Goal: Task Accomplishment & Management: Manage account settings

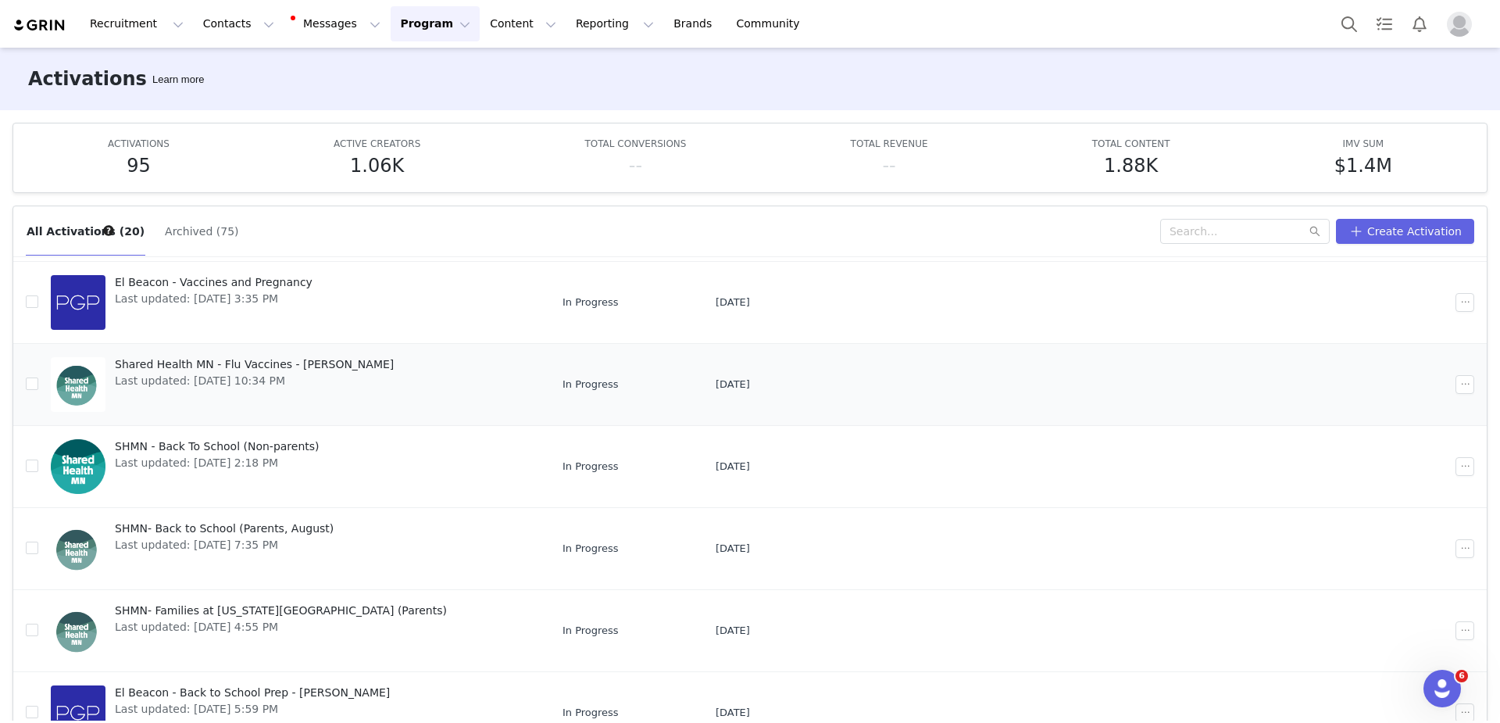
scroll to position [330, 0]
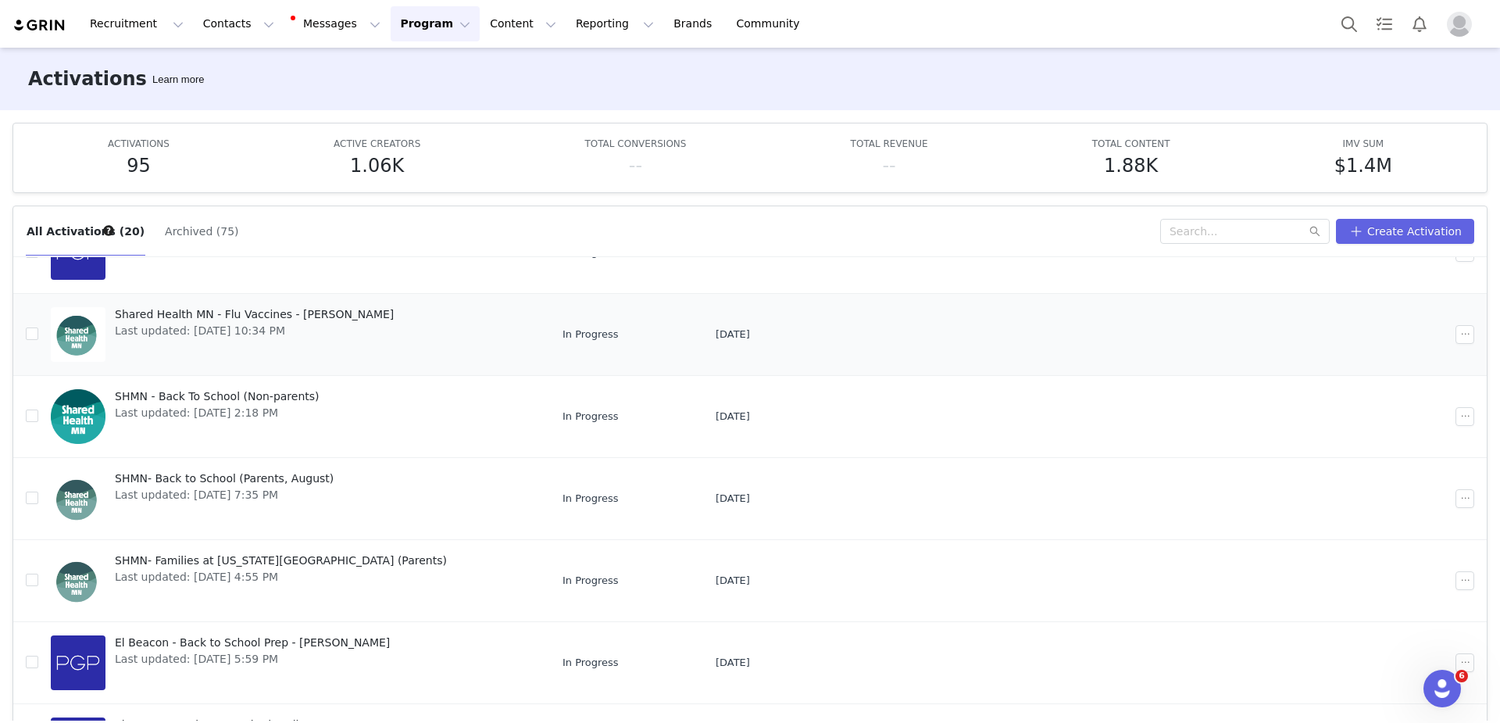
click at [259, 306] on span "Shared Health MN - Flu Vaccines - [PERSON_NAME]" at bounding box center [254, 314] width 279 height 16
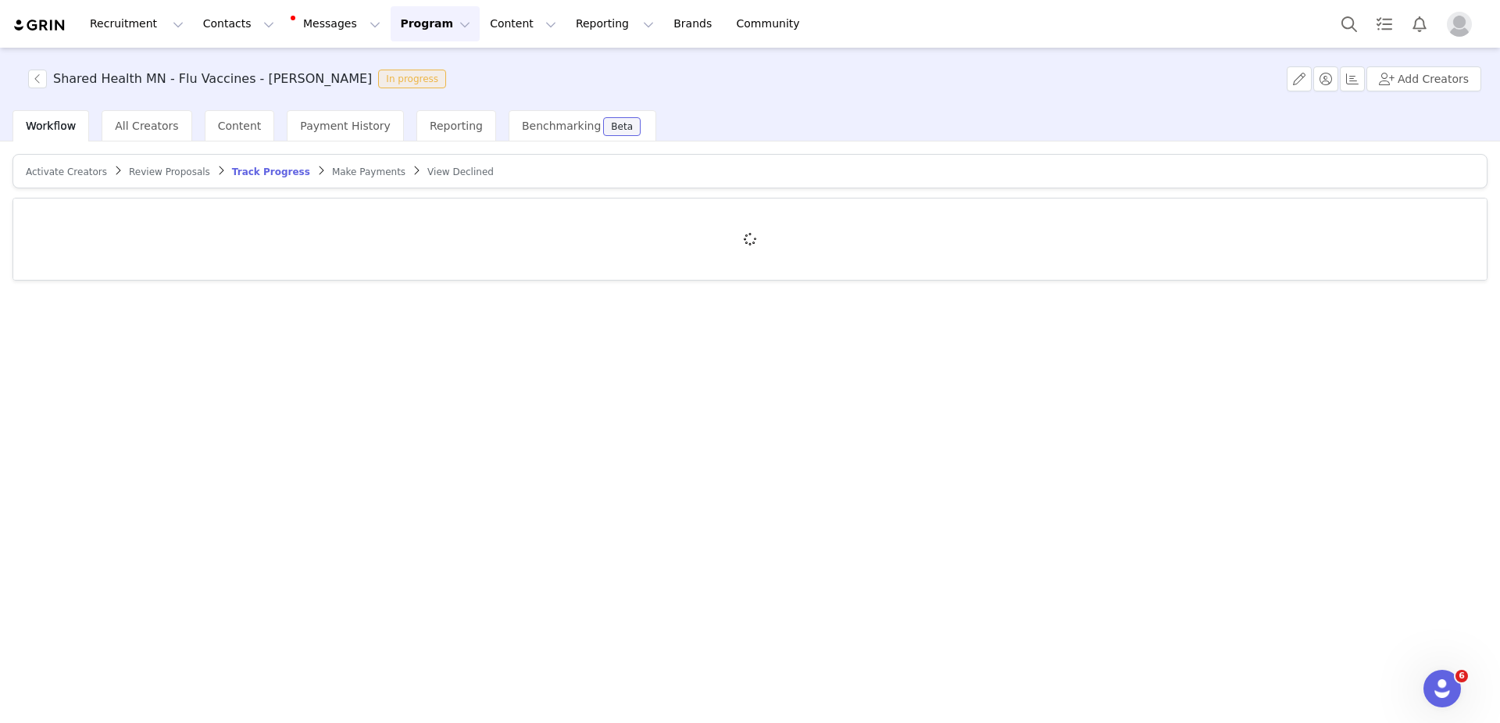
click at [364, 166] on span "Make Payments" at bounding box center [368, 171] width 73 height 11
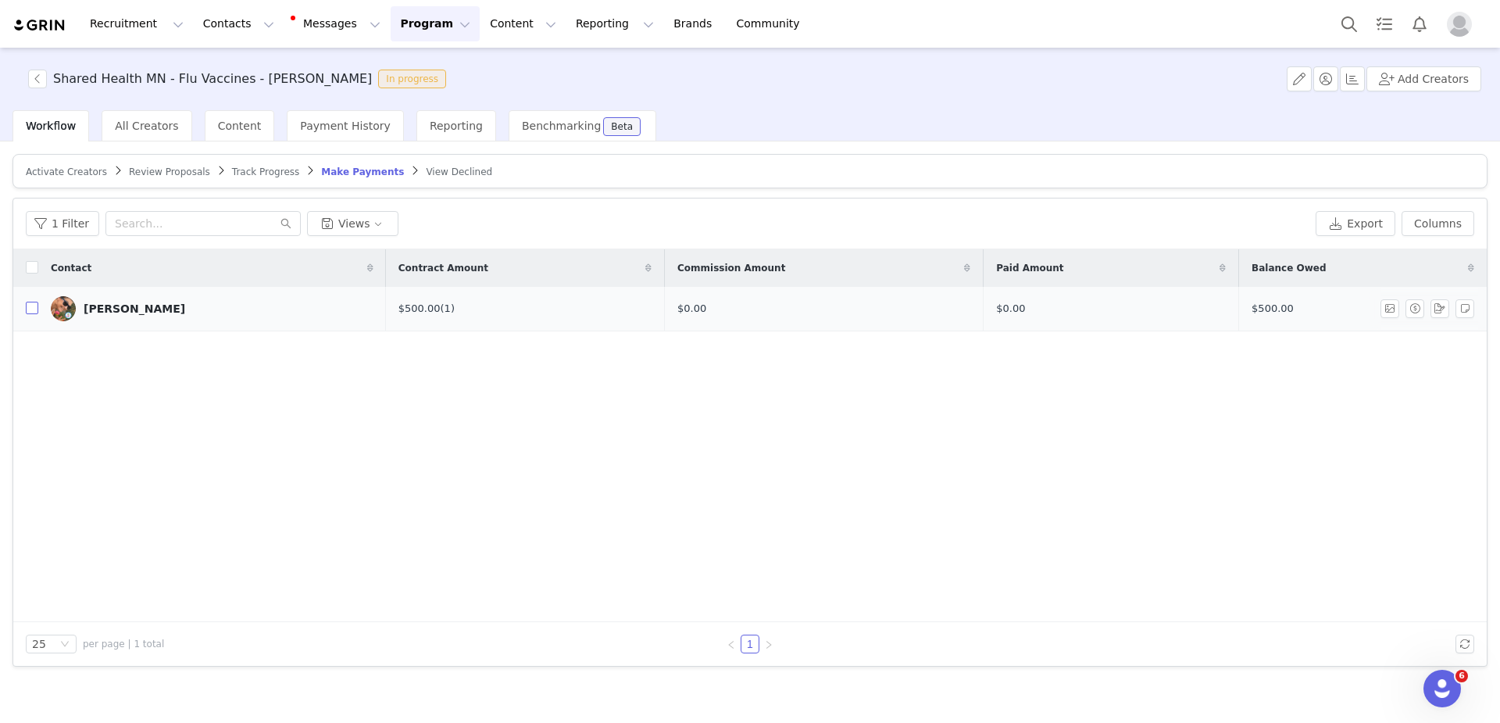
click at [34, 309] on input "checkbox" at bounding box center [32, 308] width 13 height 13
checkbox input "true"
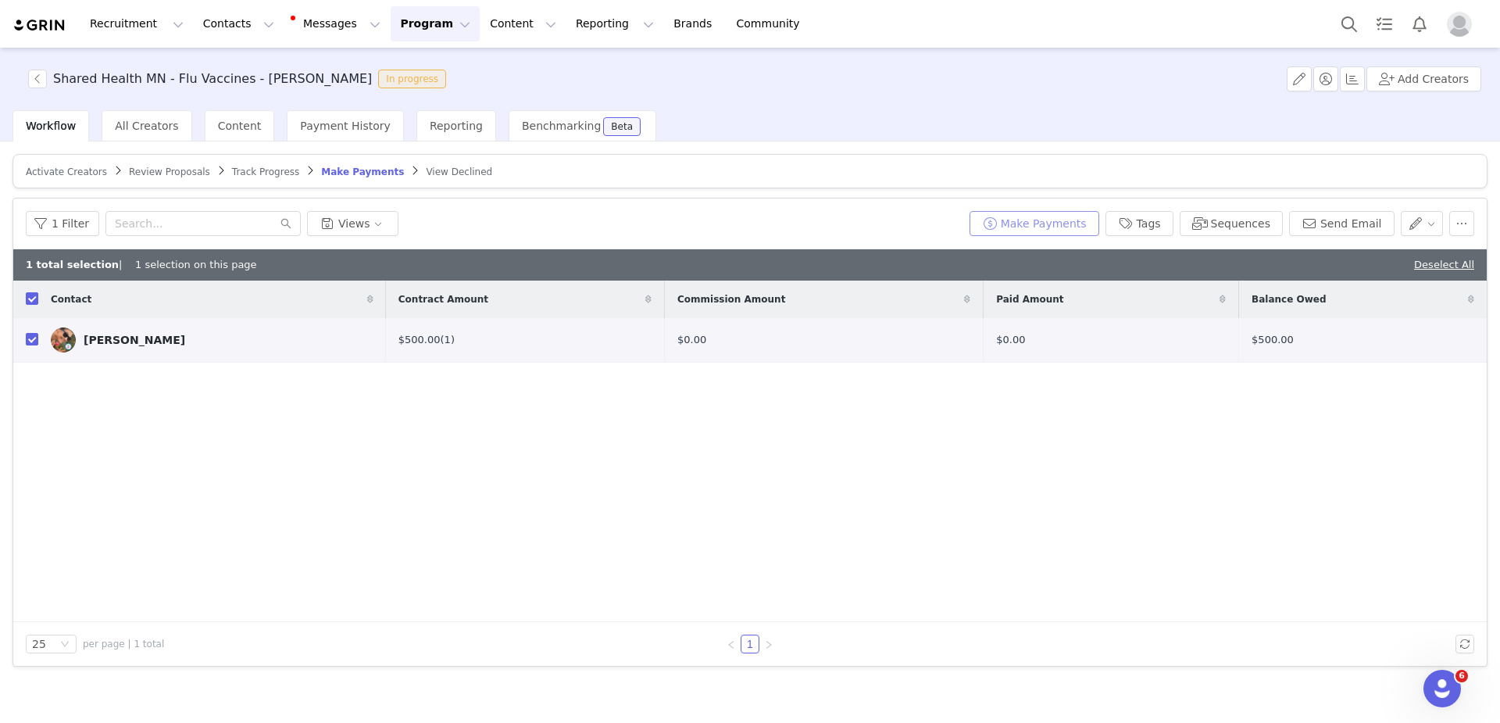
click at [1042, 223] on button "Make Payments" at bounding box center [1035, 223] width 130 height 25
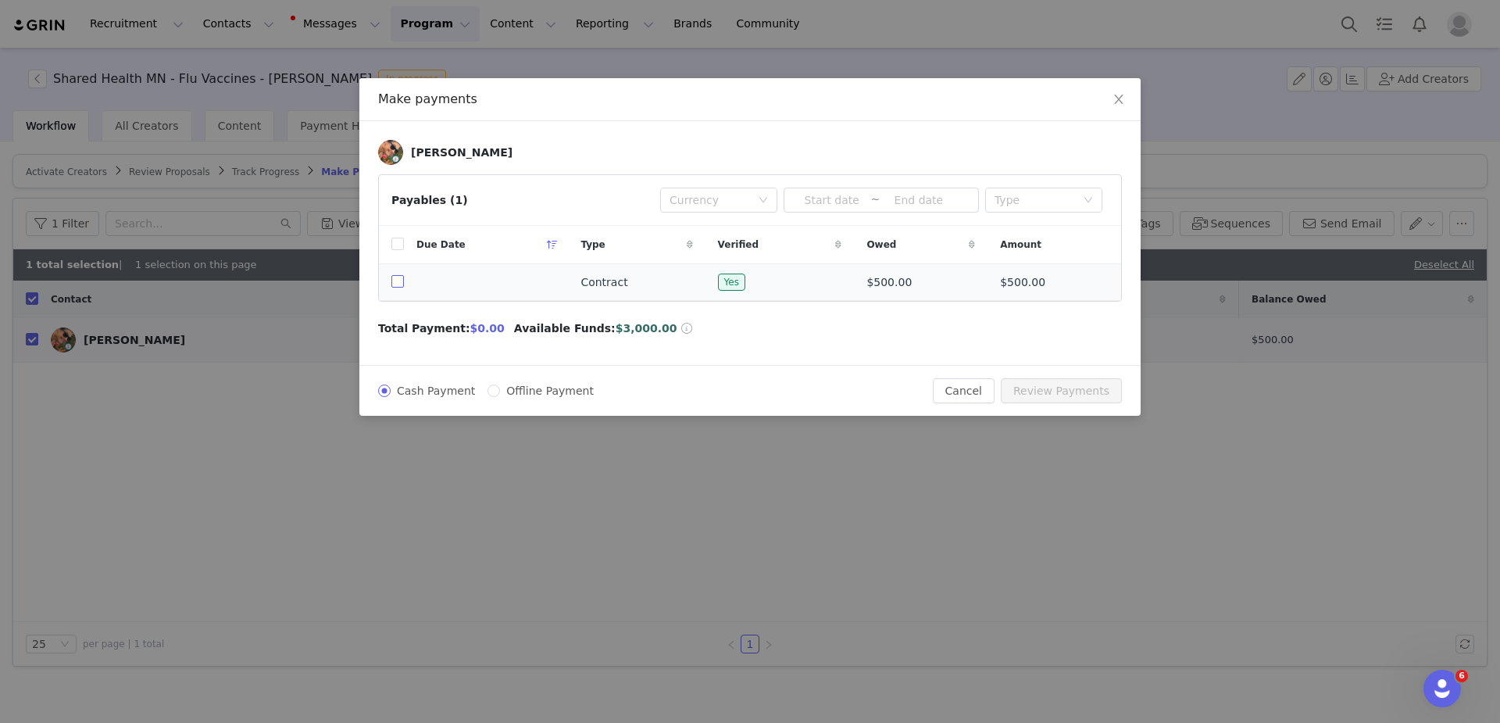
click at [397, 278] on input "checkbox" at bounding box center [397, 281] width 13 height 13
checkbox input "true"
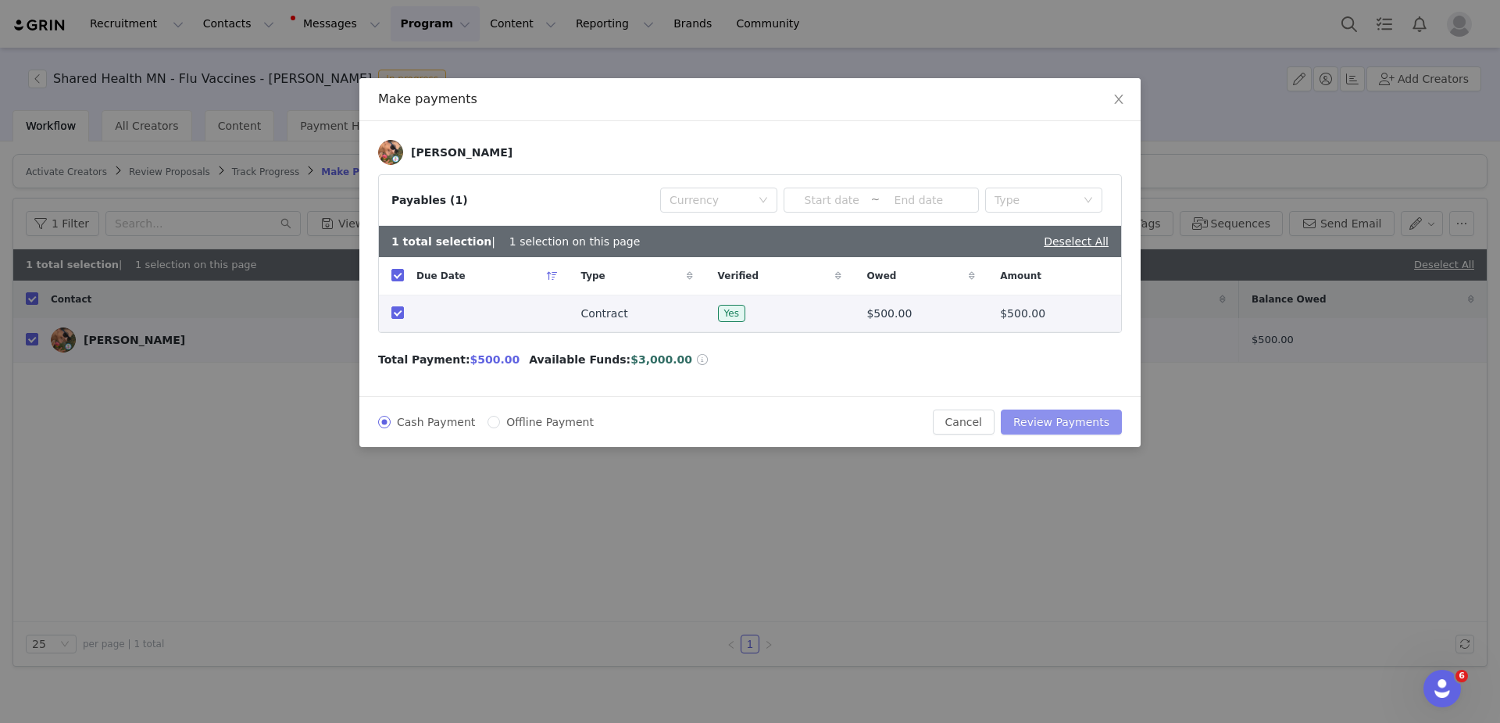
click at [1060, 422] on button "Review Payments" at bounding box center [1061, 421] width 121 height 25
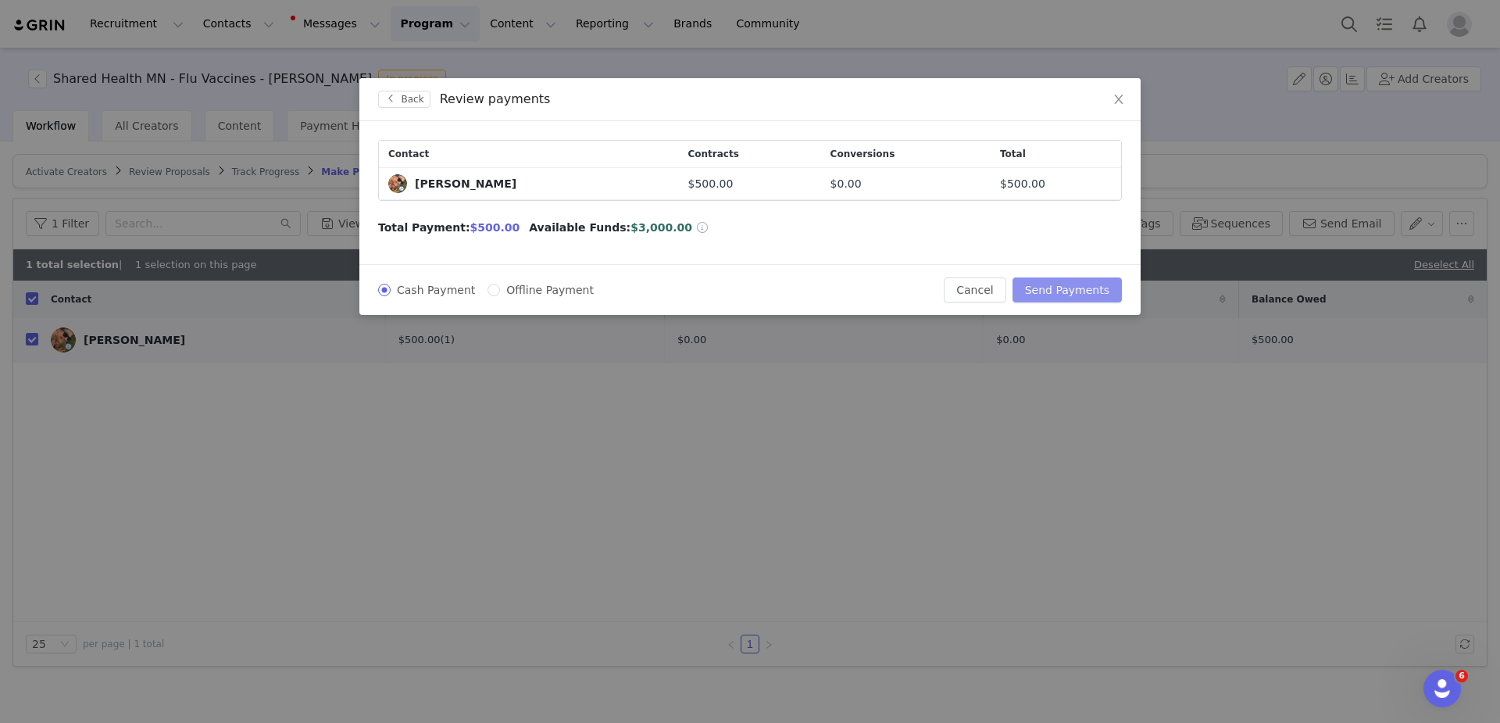
click at [1086, 299] on button "Send Payments" at bounding box center [1067, 289] width 109 height 25
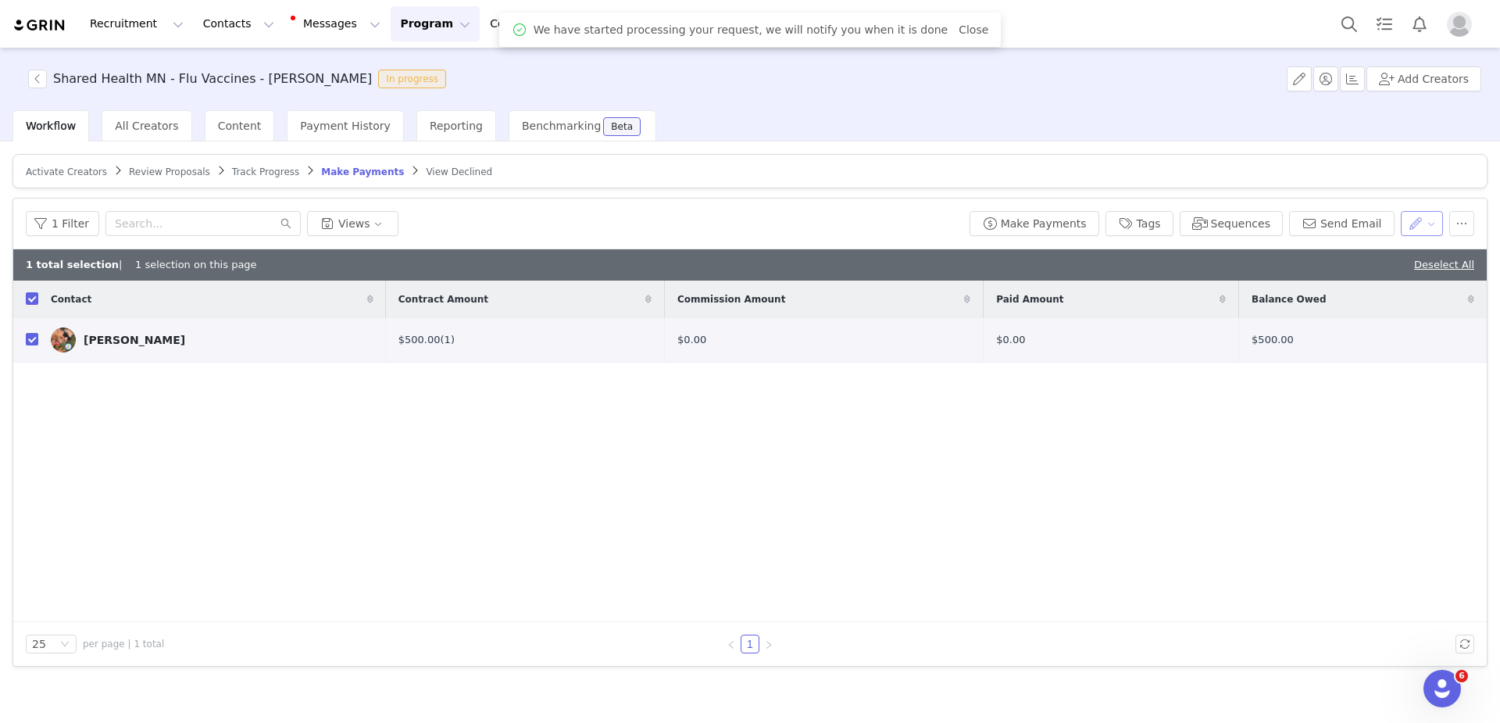
click at [1429, 224] on button "button" at bounding box center [1422, 223] width 43 height 25
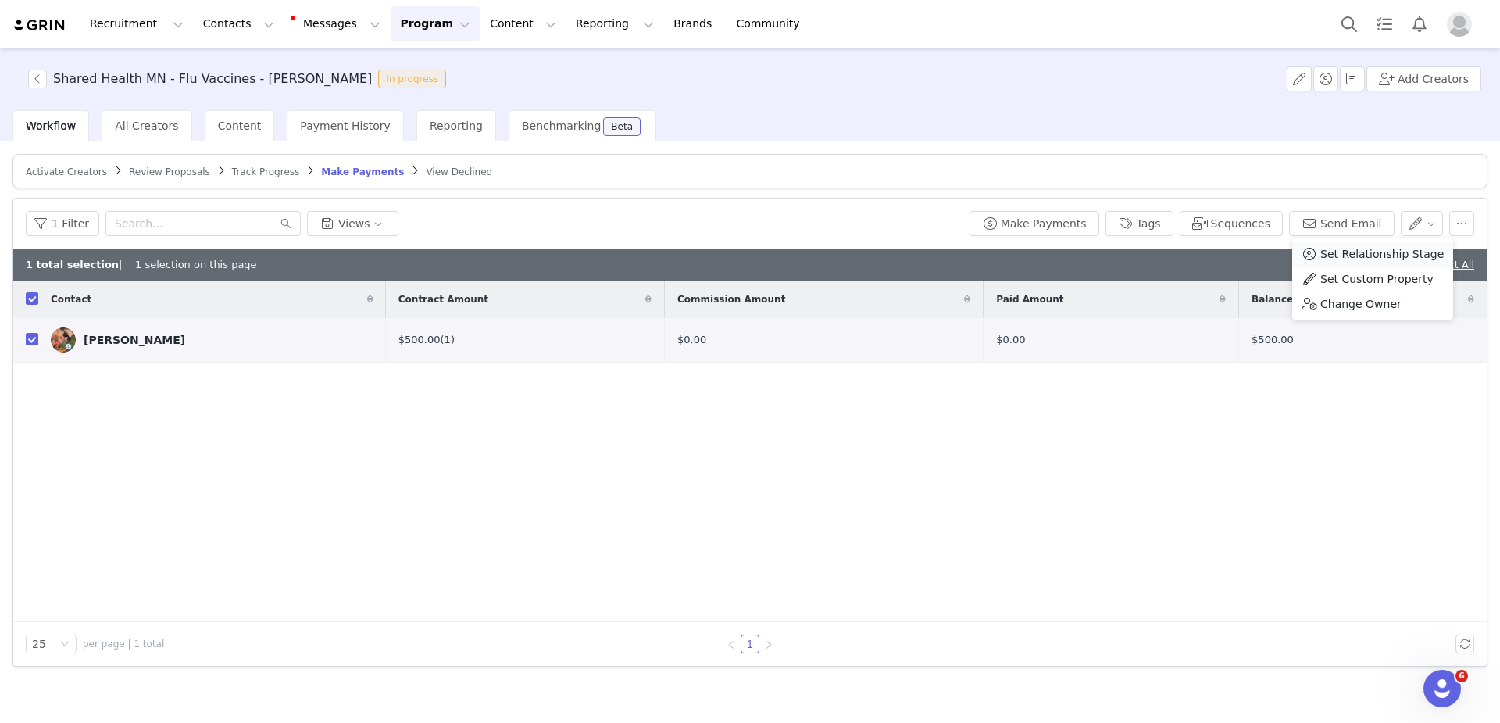
click at [1360, 256] on span "Set Relationship Stage" at bounding box center [1382, 253] width 123 height 17
click at [1278, 277] on div "Search relationship stages" at bounding box center [1336, 281] width 145 height 16
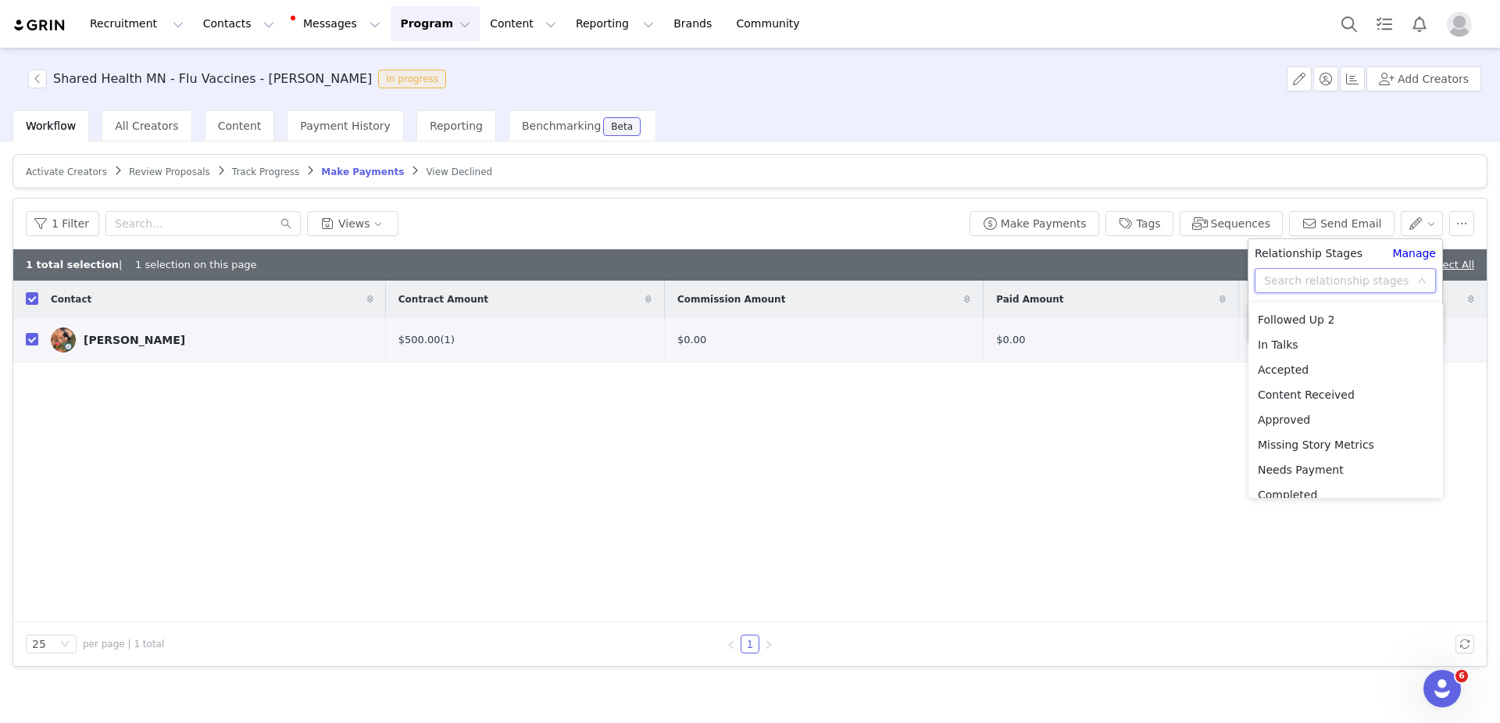
scroll to position [85, 0]
click at [1296, 484] on li "Completed" at bounding box center [1346, 482] width 195 height 25
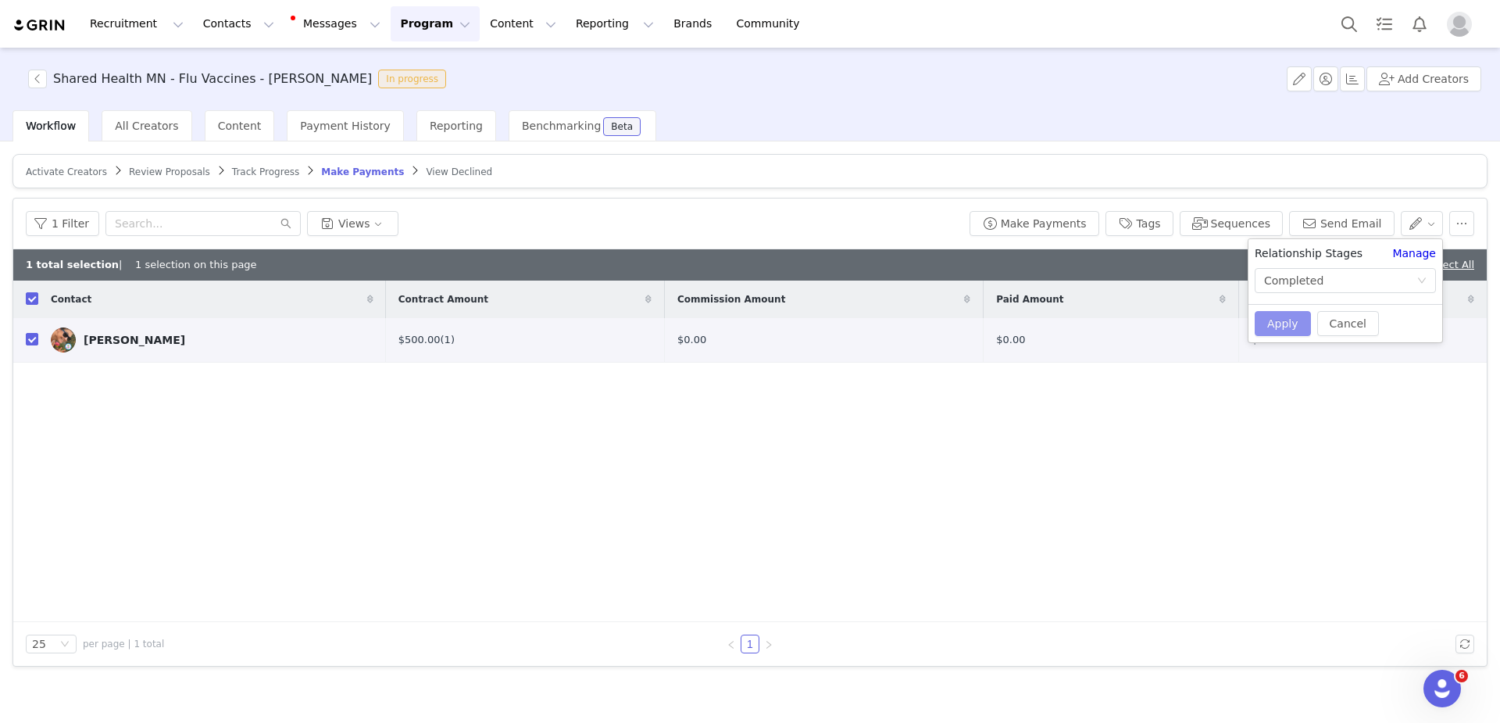
click at [1291, 320] on button "Apply" at bounding box center [1283, 323] width 56 height 25
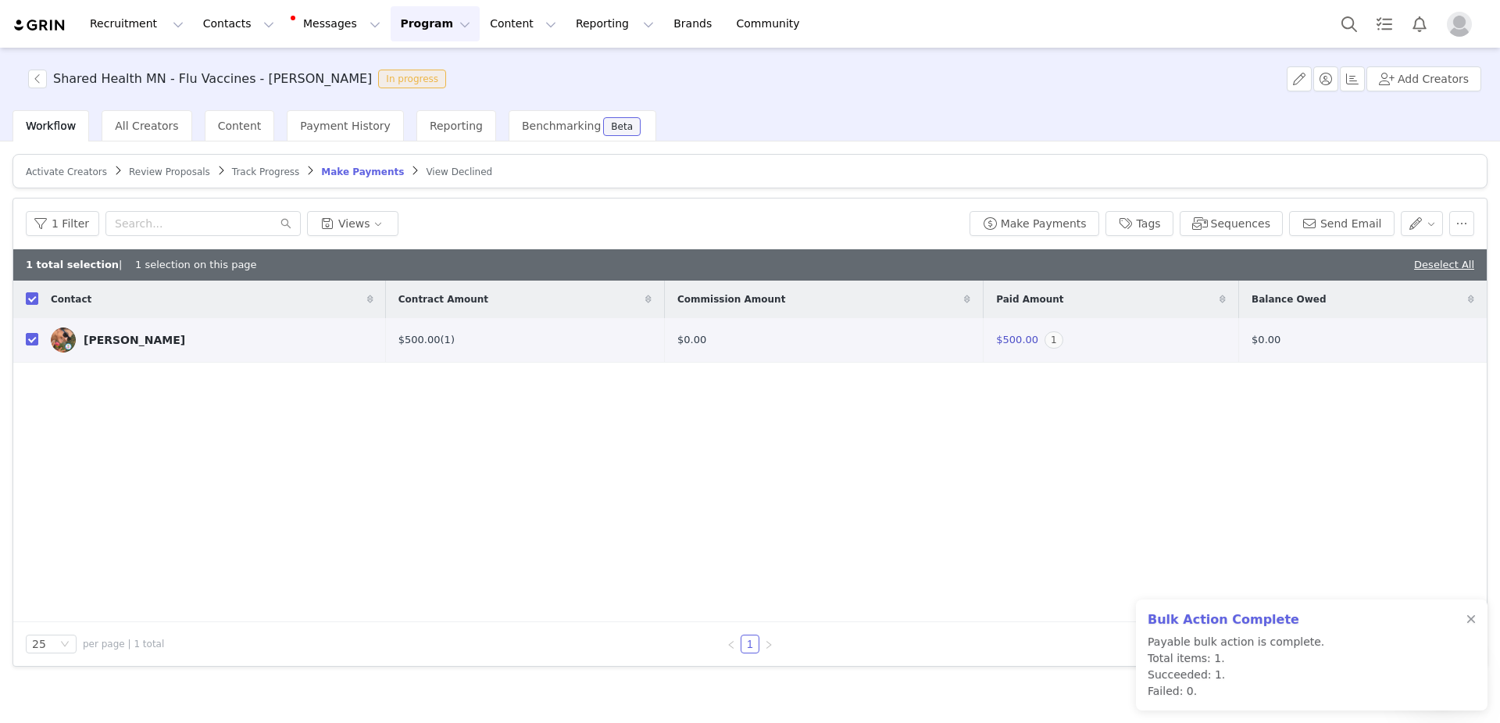
click at [1214, 441] on div "Contact Contract Amount Commission Amount Paid Amount Balance Owed [PERSON_NAME…" at bounding box center [750, 451] width 1474 height 341
click at [406, 20] on button "Program Program" at bounding box center [435, 23] width 89 height 35
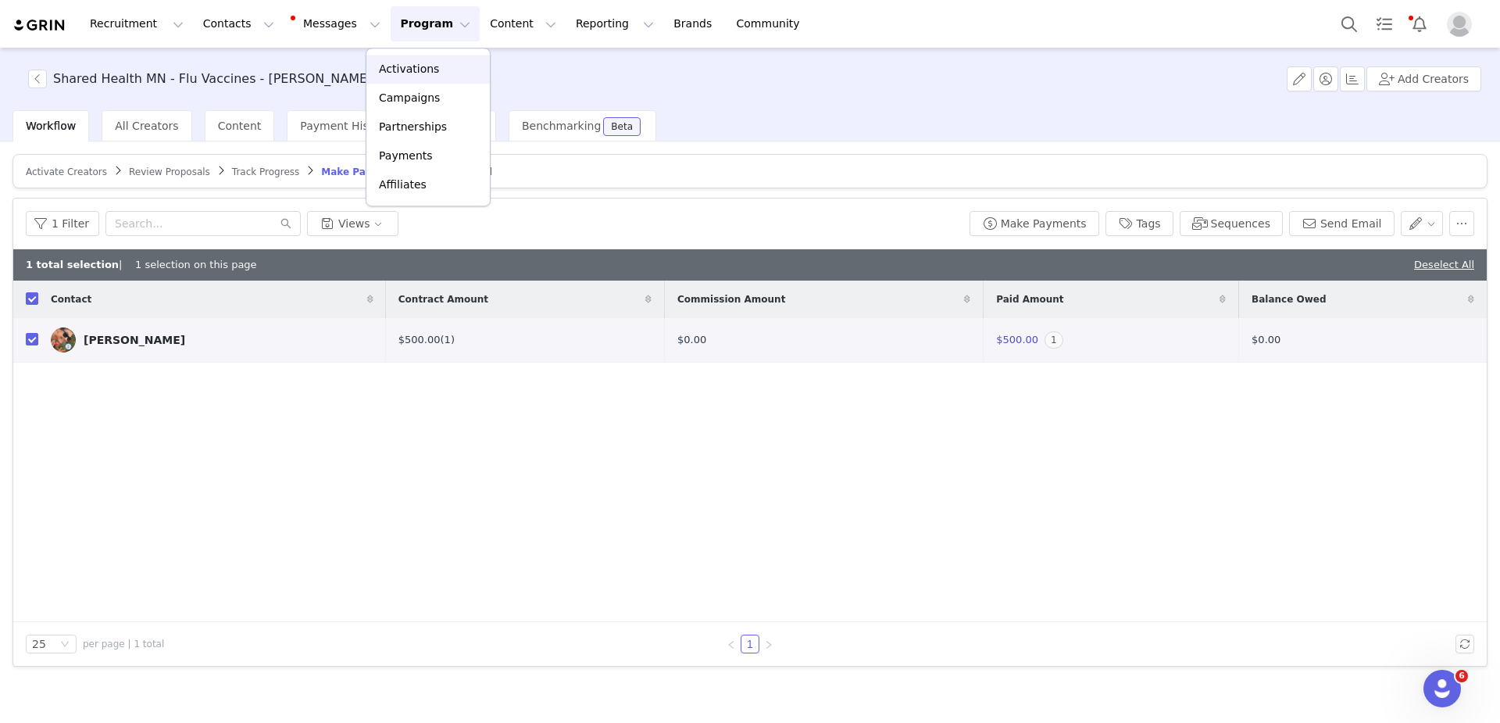
click at [447, 69] on div "Activations" at bounding box center [428, 69] width 105 height 16
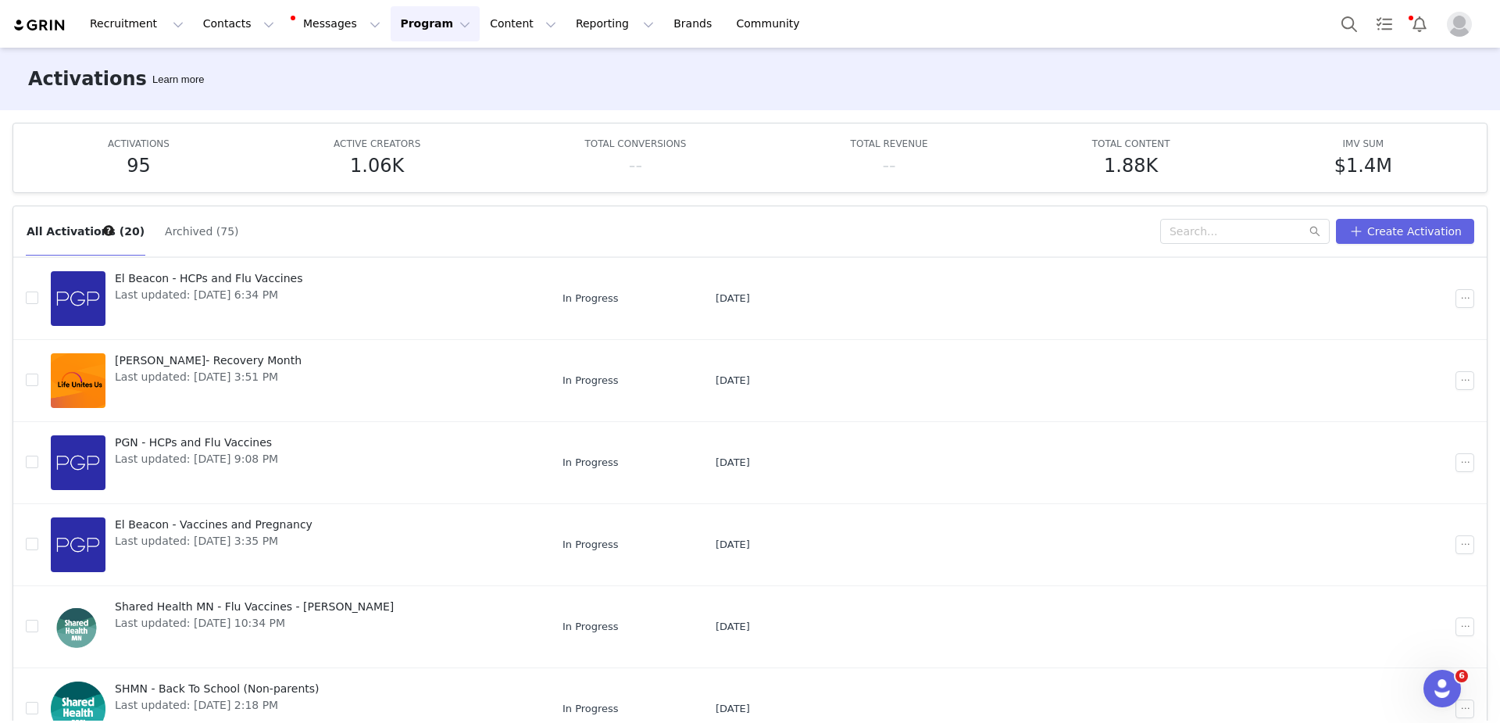
scroll to position [16, 0]
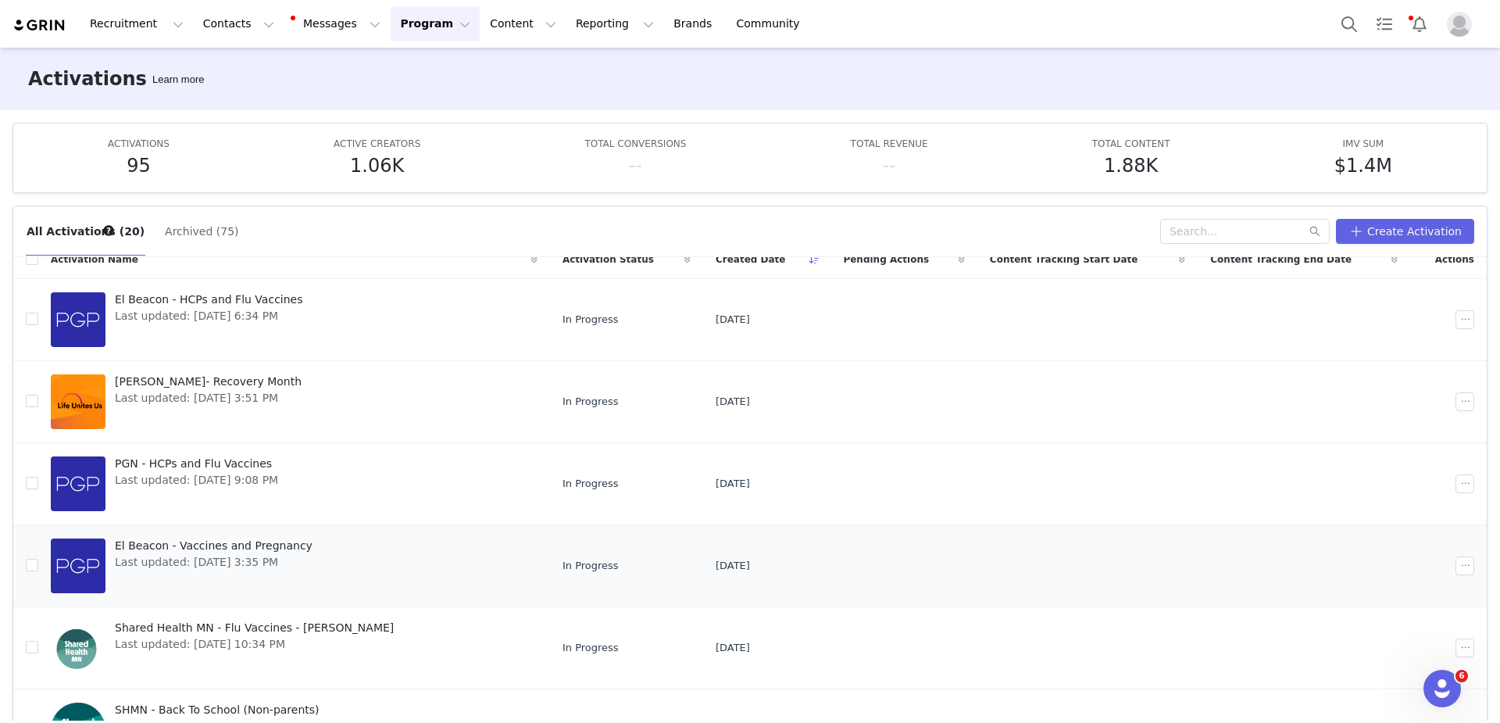
click at [243, 554] on span "Last updated: [DATE] 3:35 PM" at bounding box center [214, 562] width 198 height 16
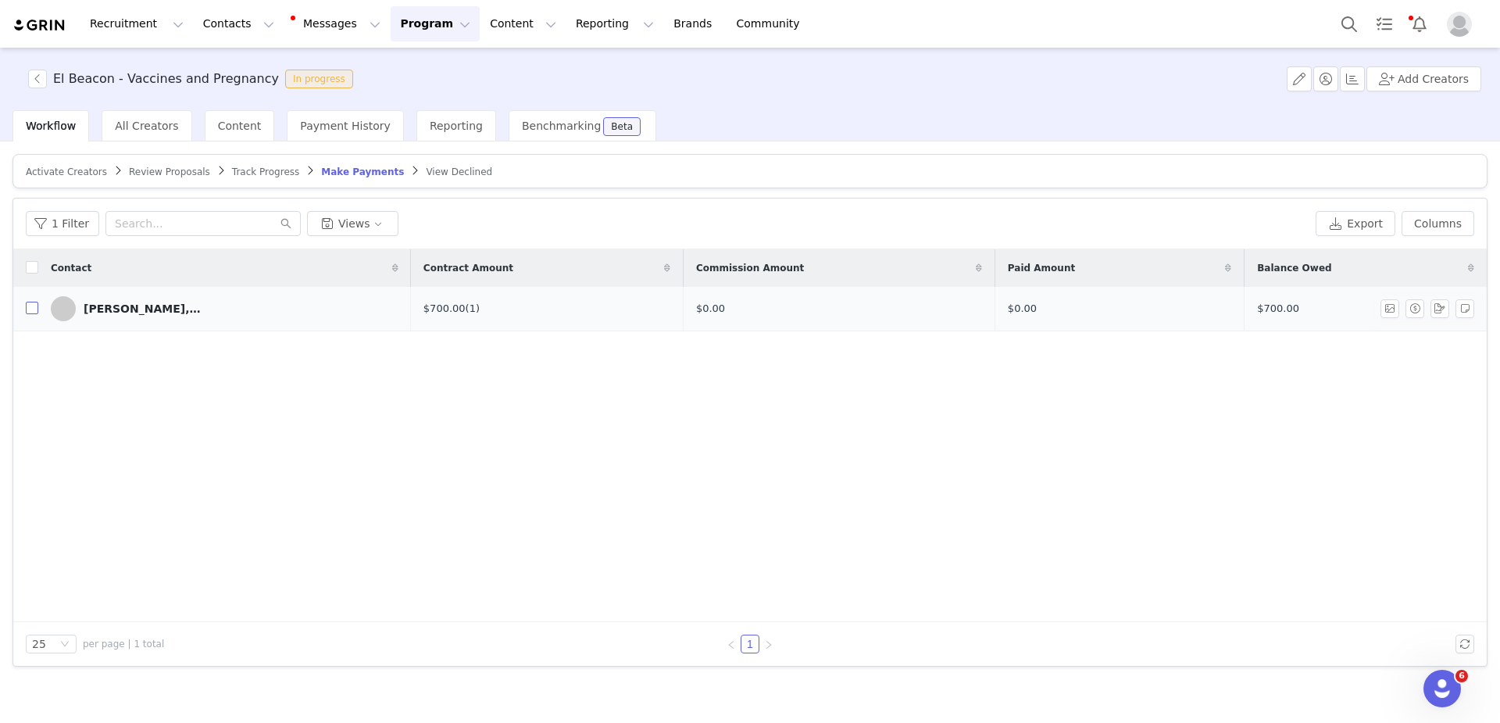
click at [37, 305] on input "checkbox" at bounding box center [32, 308] width 13 height 13
checkbox input "true"
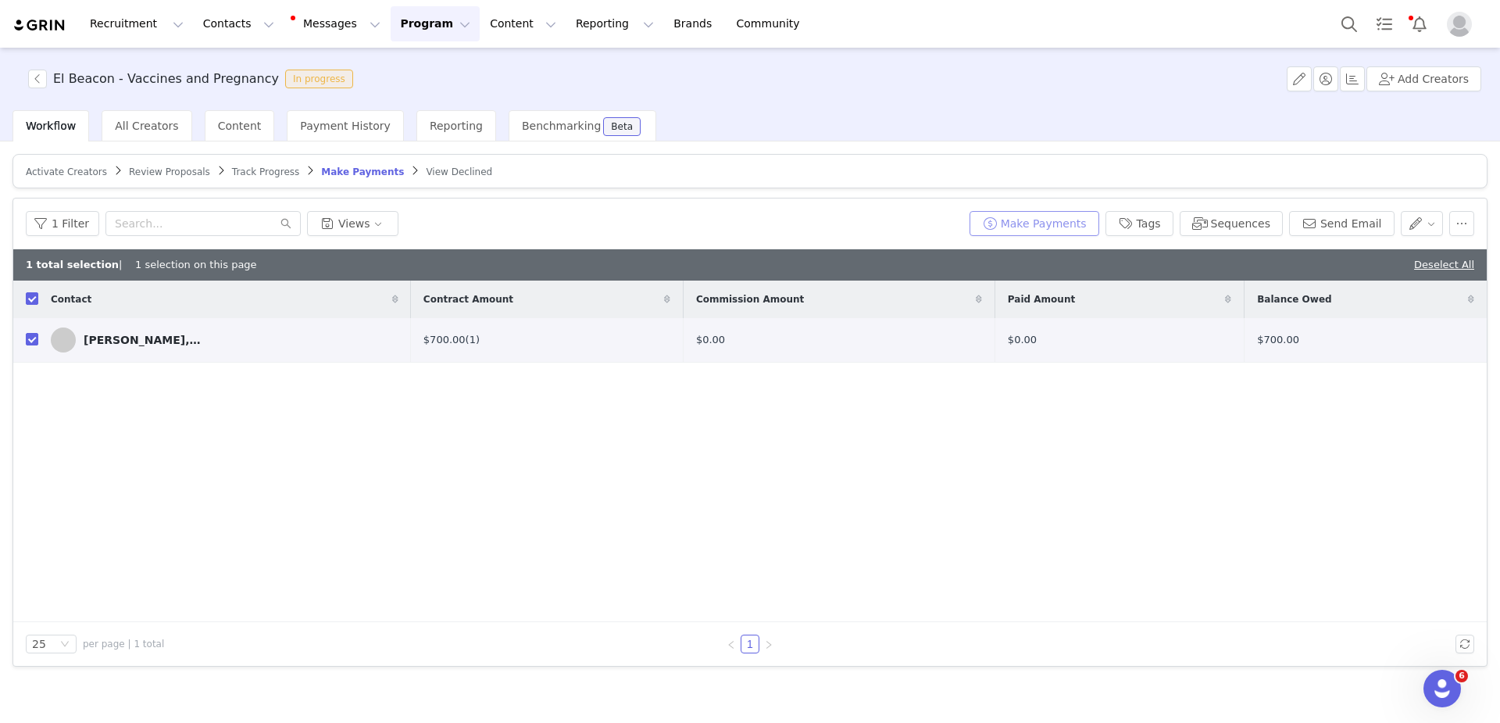
click at [1065, 231] on button "Make Payments" at bounding box center [1035, 223] width 130 height 25
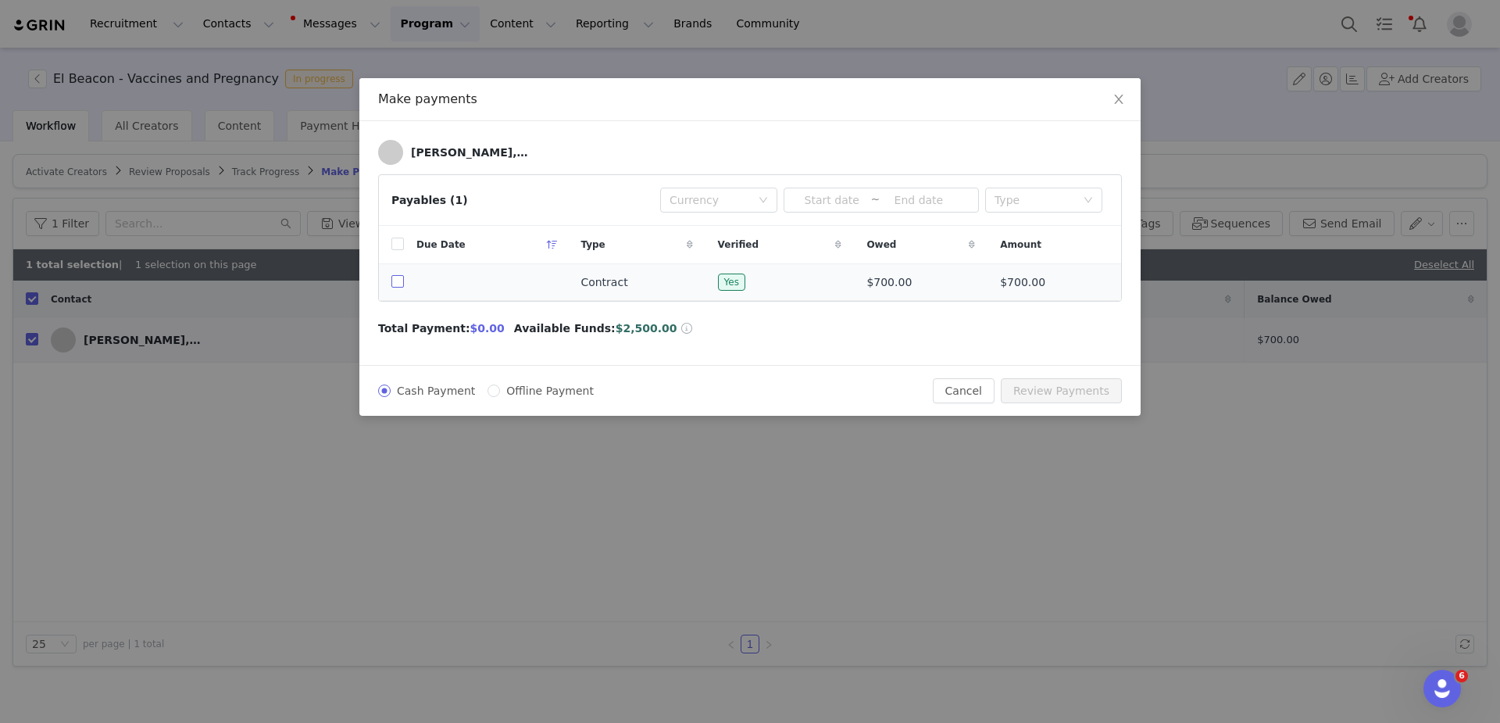
click at [399, 286] on input "checkbox" at bounding box center [397, 281] width 13 height 13
checkbox input "true"
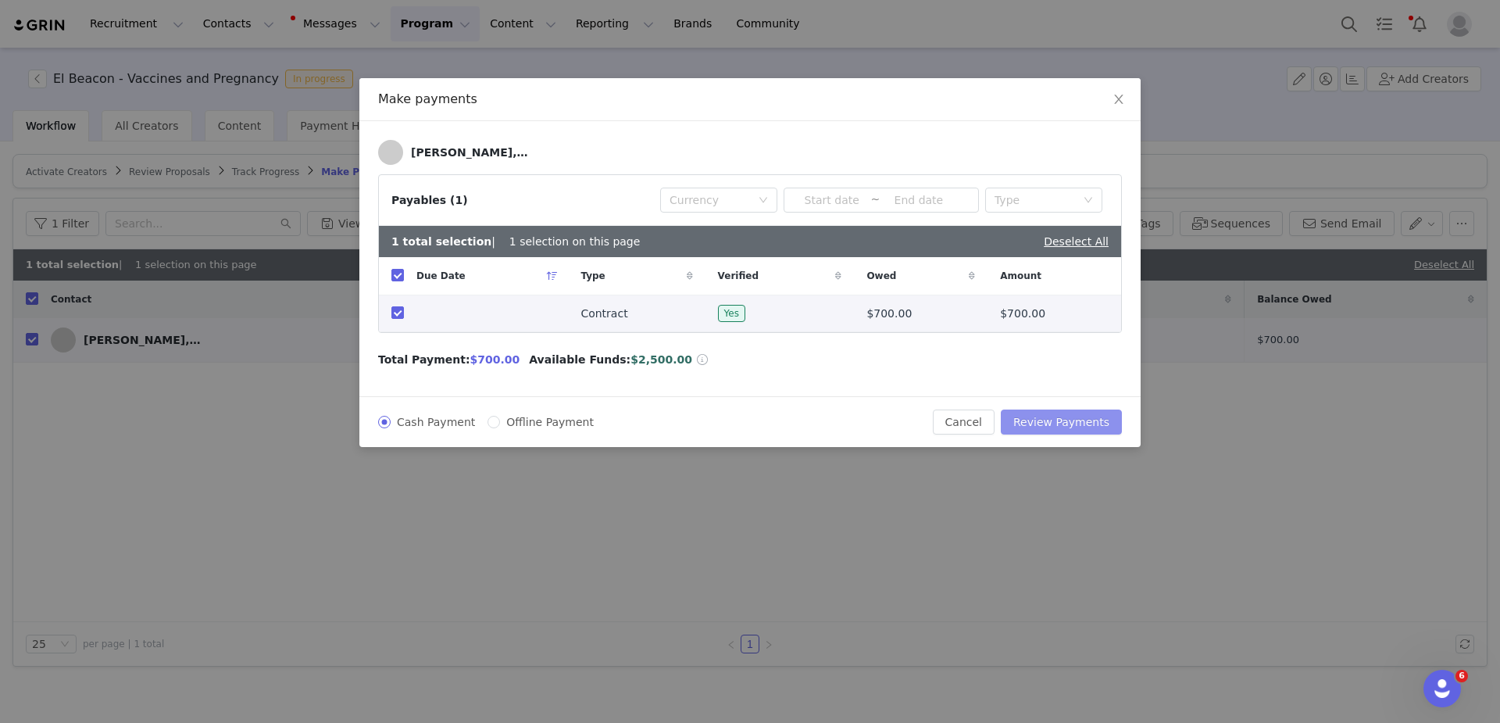
click at [1113, 416] on button "Review Payments" at bounding box center [1061, 421] width 121 height 25
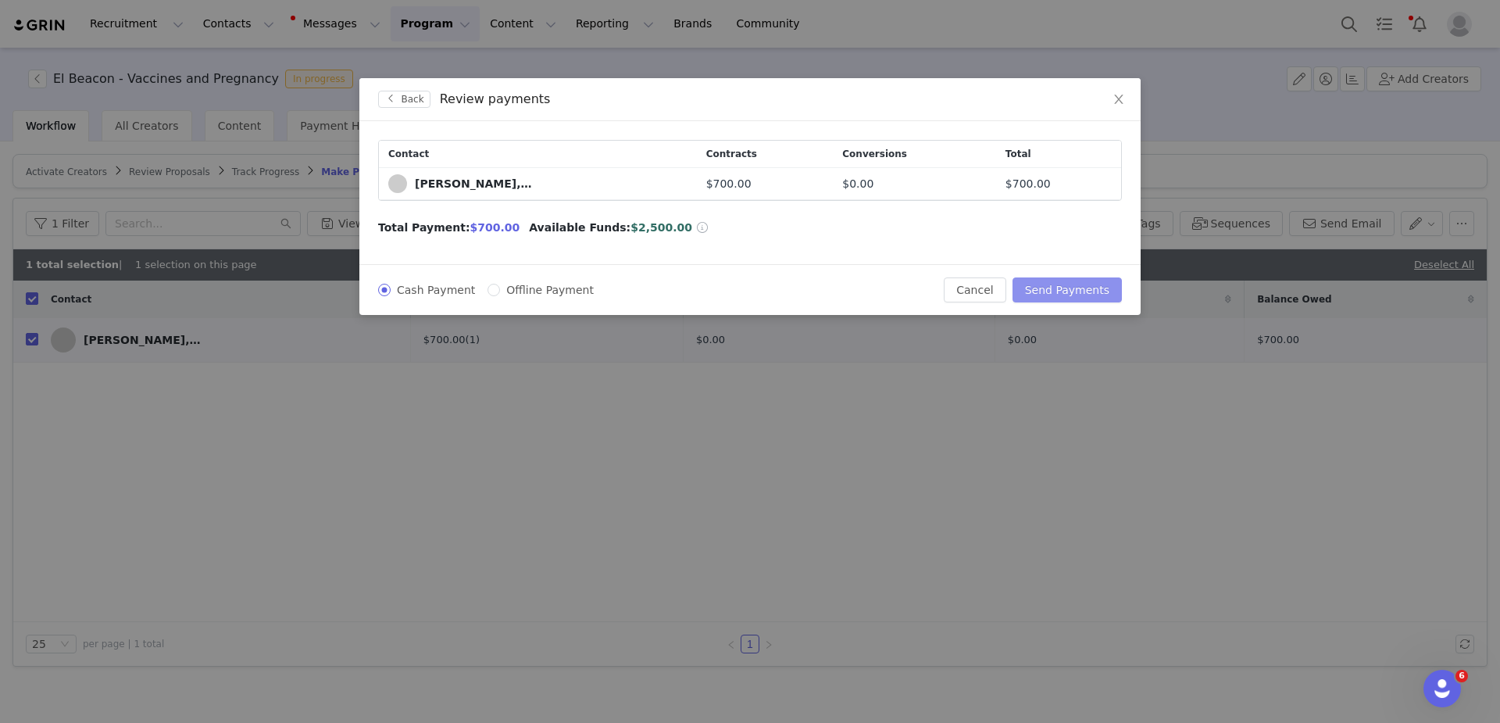
click at [1064, 287] on button "Send Payments" at bounding box center [1067, 289] width 109 height 25
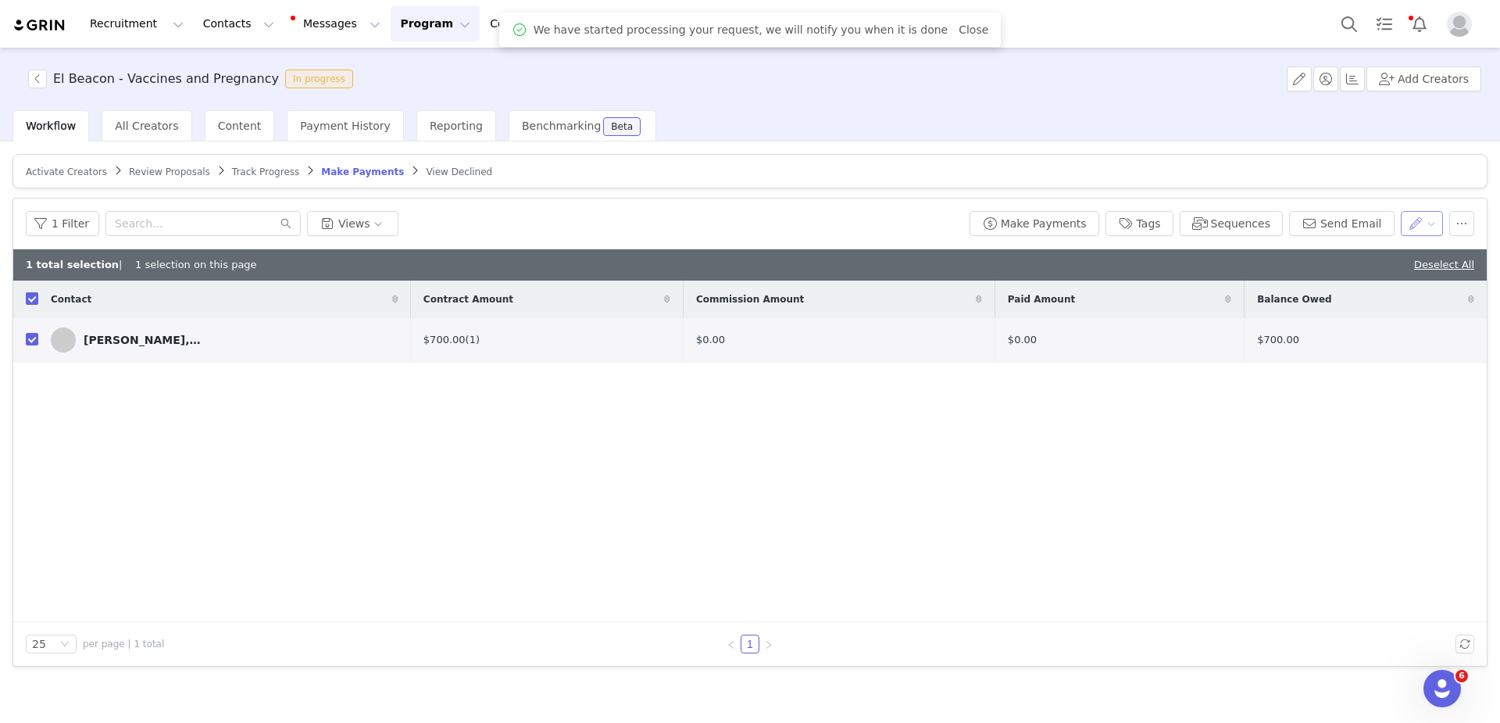
click at [1431, 221] on button "button" at bounding box center [1422, 223] width 43 height 25
click at [1418, 253] on span "Set Relationship Stage" at bounding box center [1382, 253] width 123 height 17
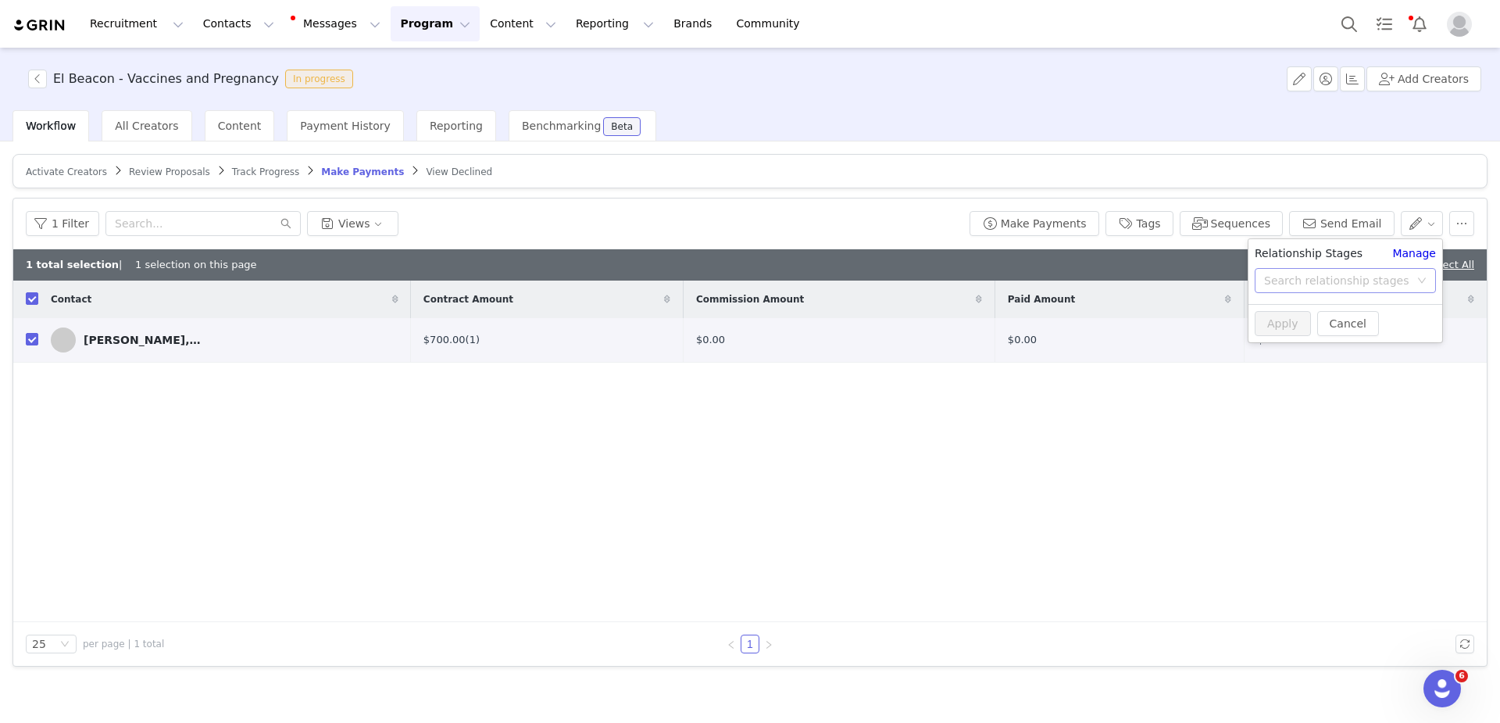
click at [1333, 279] on div "Search relationship stages" at bounding box center [1336, 281] width 145 height 16
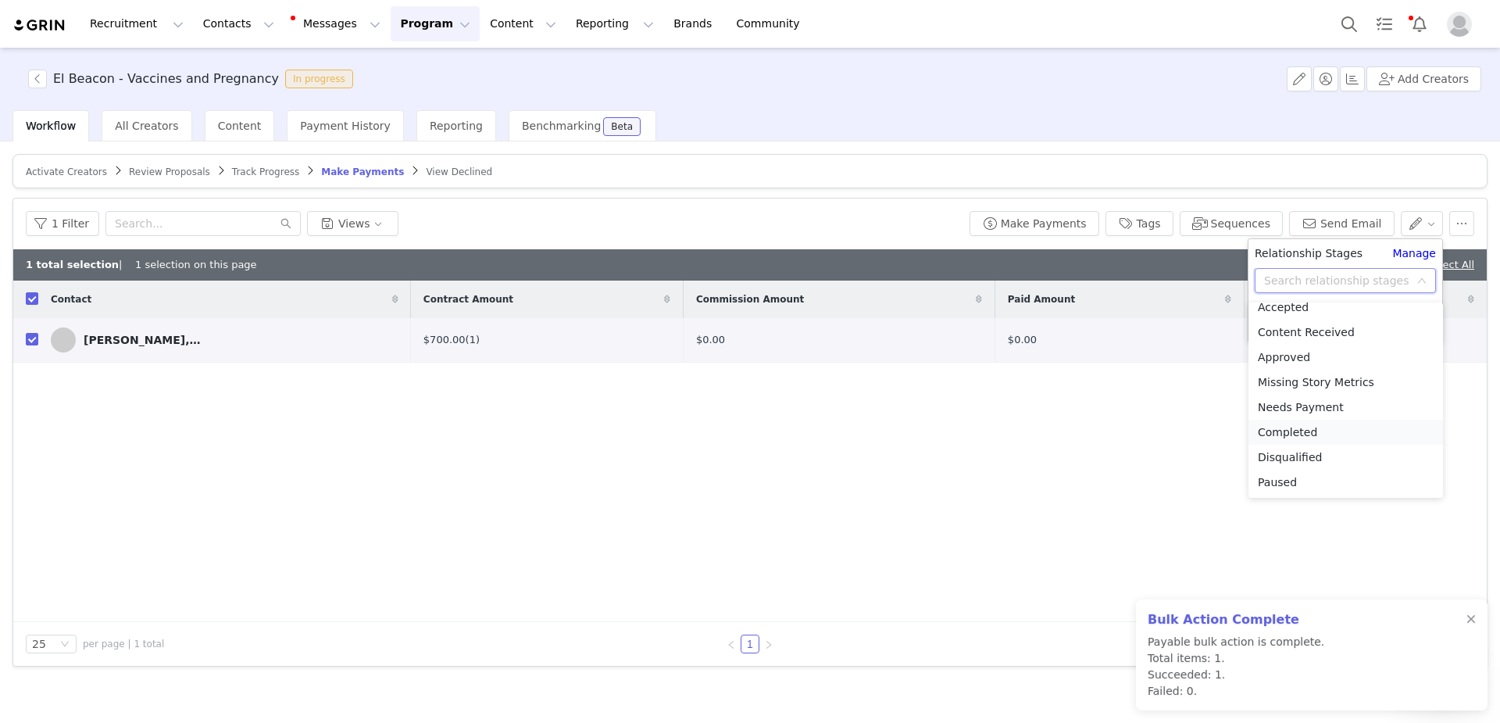
click at [1296, 436] on li "Completed" at bounding box center [1346, 432] width 195 height 25
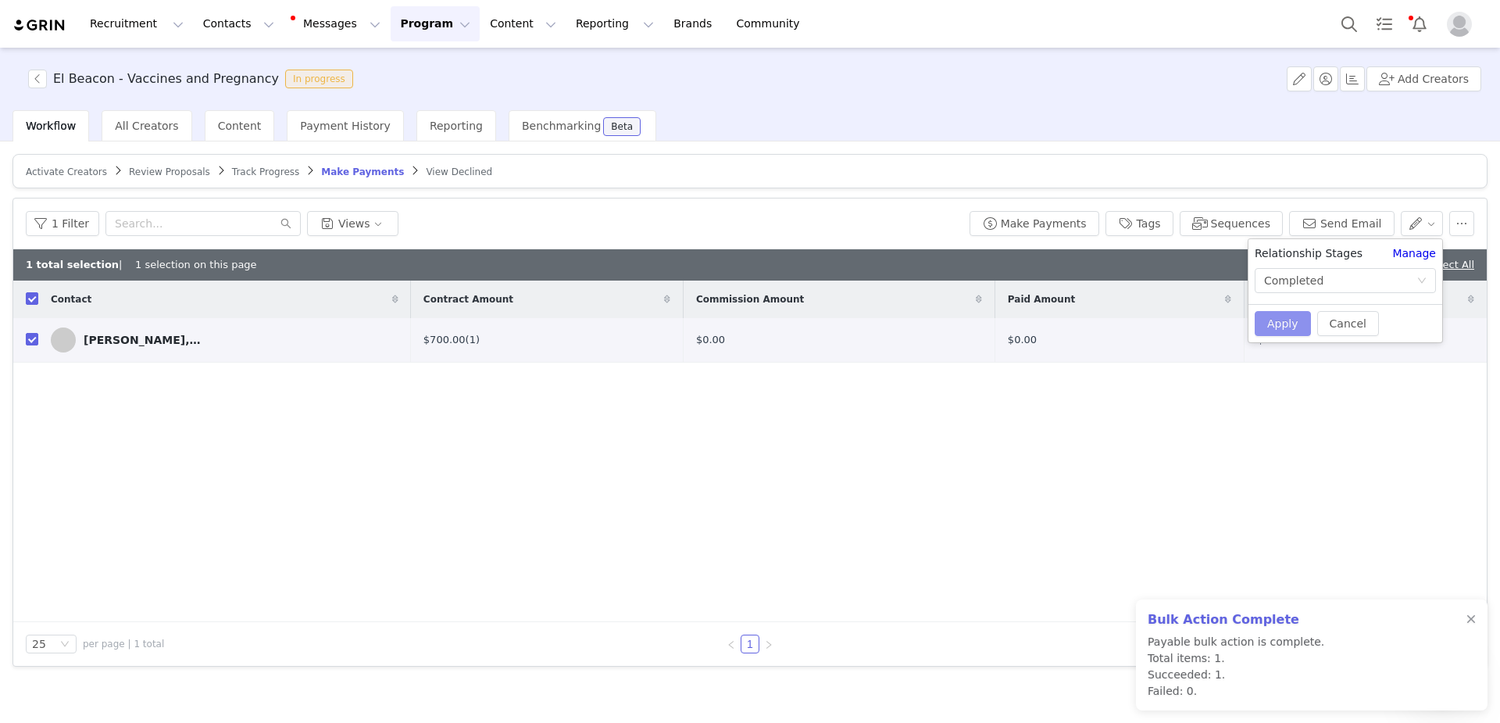
click at [1288, 327] on button "Apply" at bounding box center [1283, 323] width 56 height 25
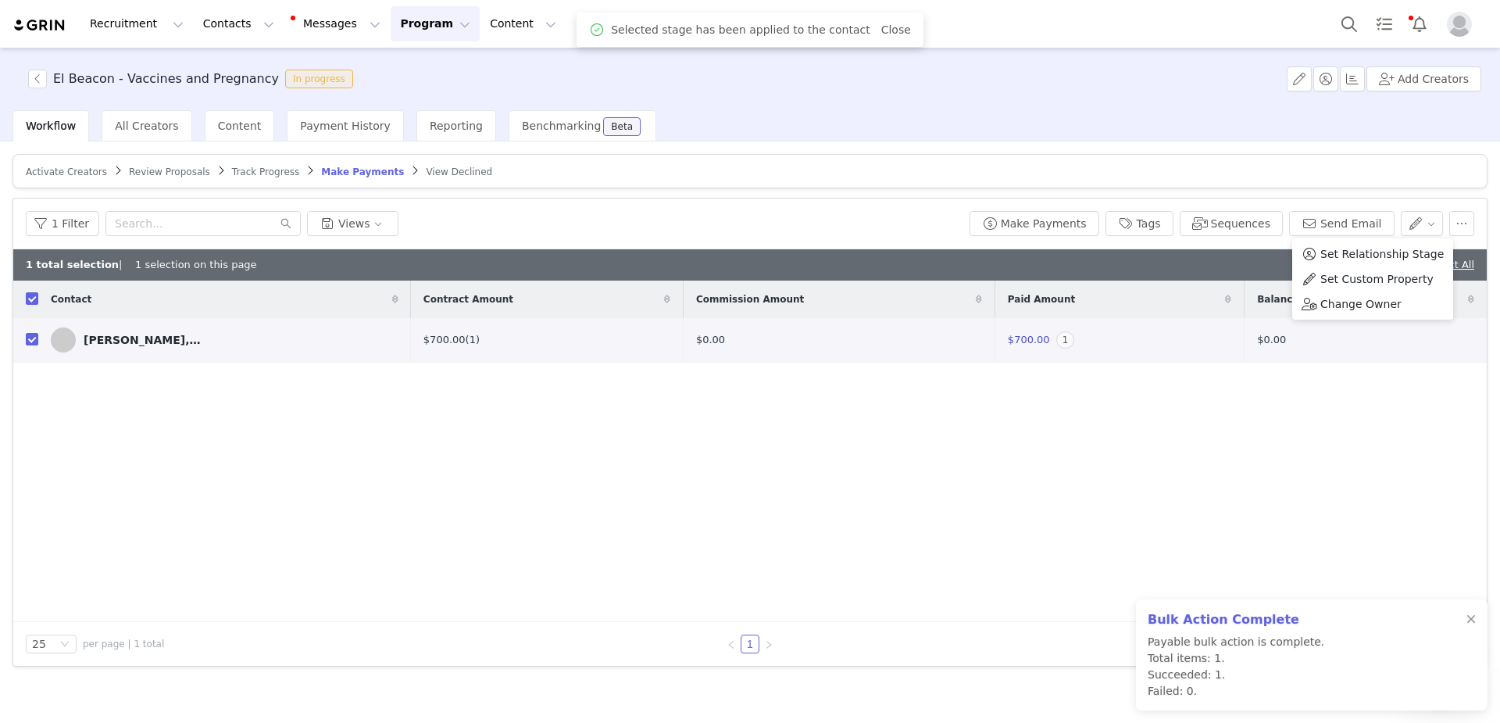
click at [1232, 488] on div "Contact Contract Amount Commission Amount Paid Amount Balance Owed [PERSON_NAME…" at bounding box center [750, 451] width 1474 height 341
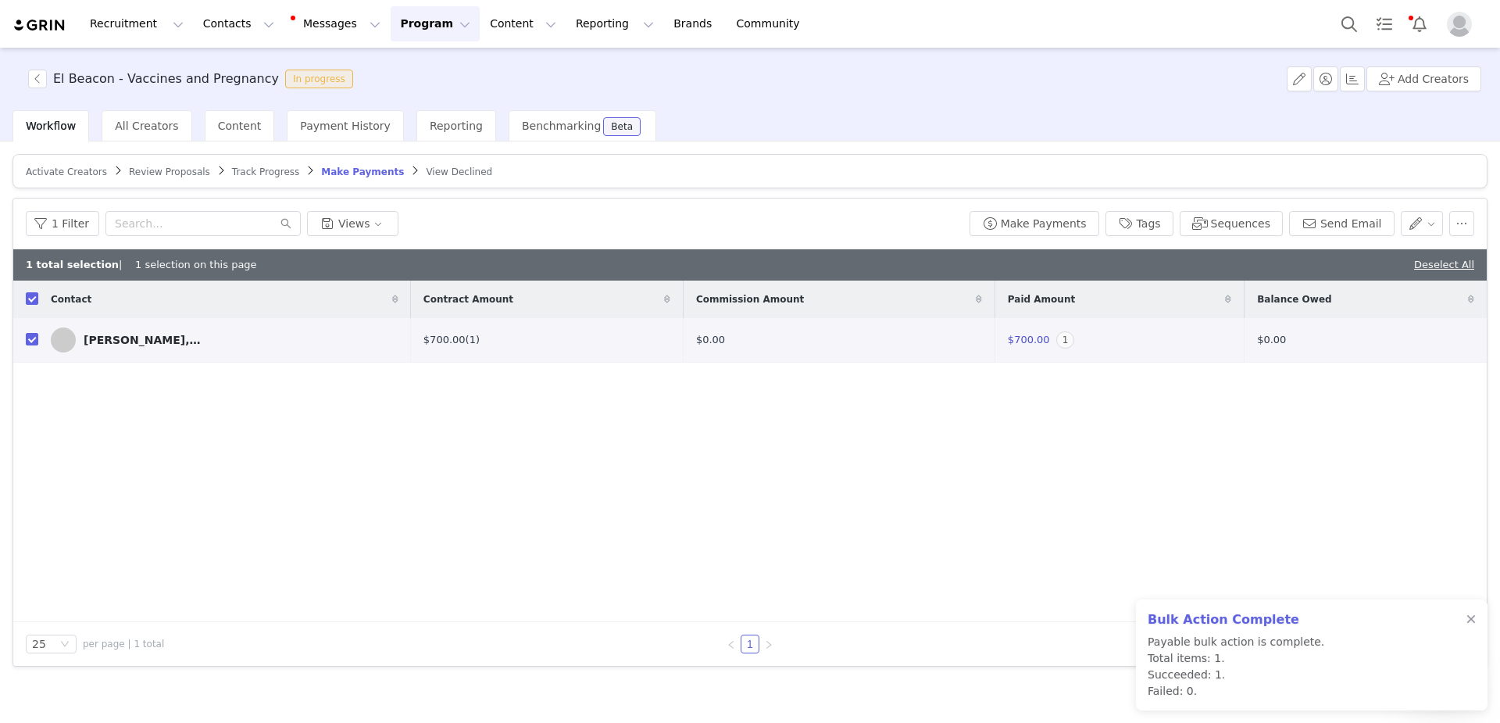
click at [1468, 23] on img "Profile" at bounding box center [1459, 24] width 25 height 25
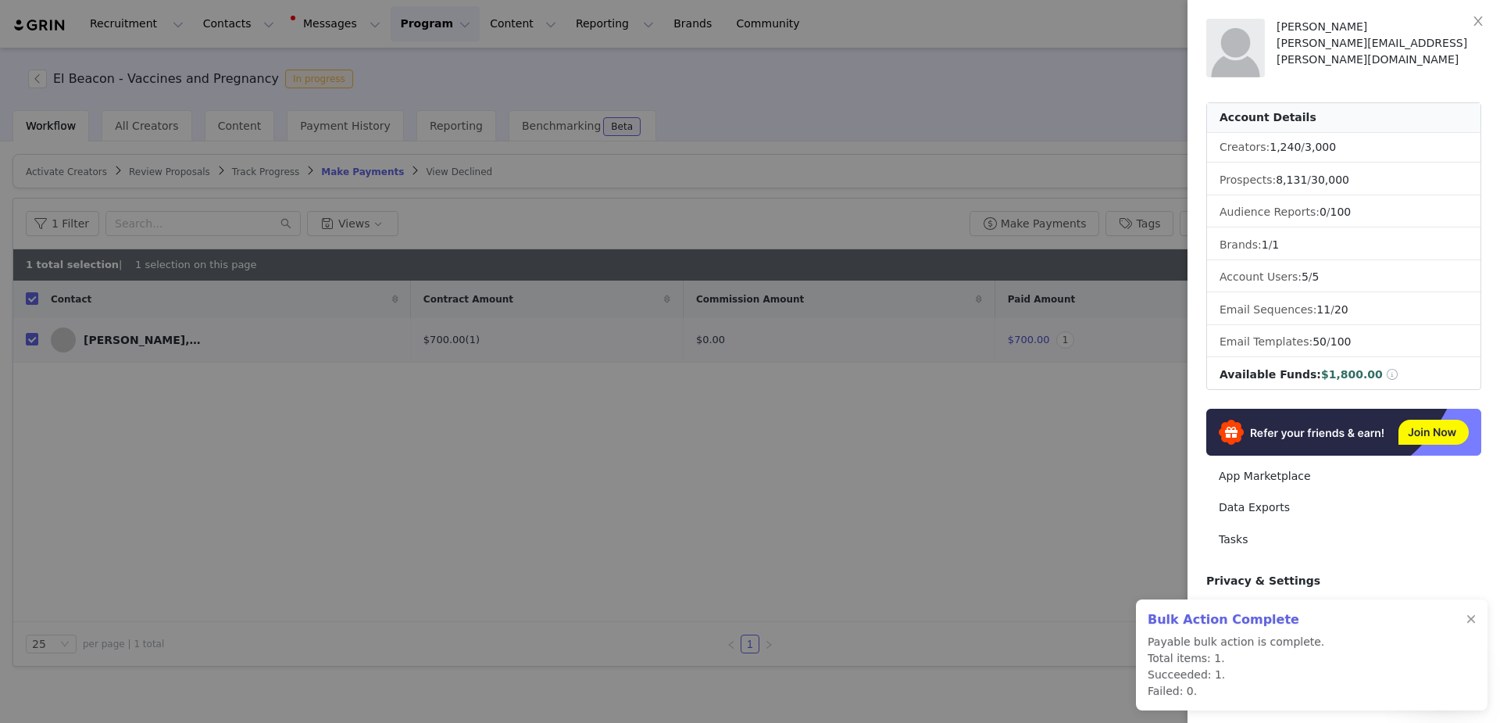
click at [691, 549] on div at bounding box center [750, 361] width 1500 height 723
